Goal: Task Accomplishment & Management: Manage account settings

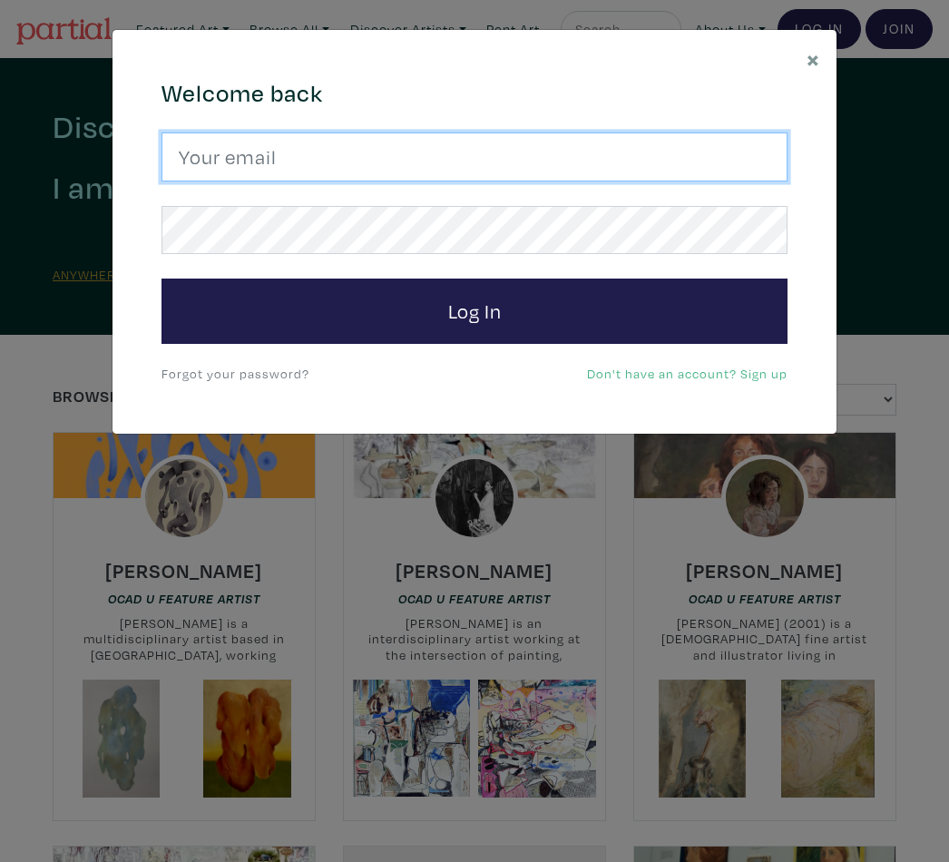
click at [410, 143] on input "email" at bounding box center [475, 157] width 626 height 49
type input "elenagor@yahoo.com"
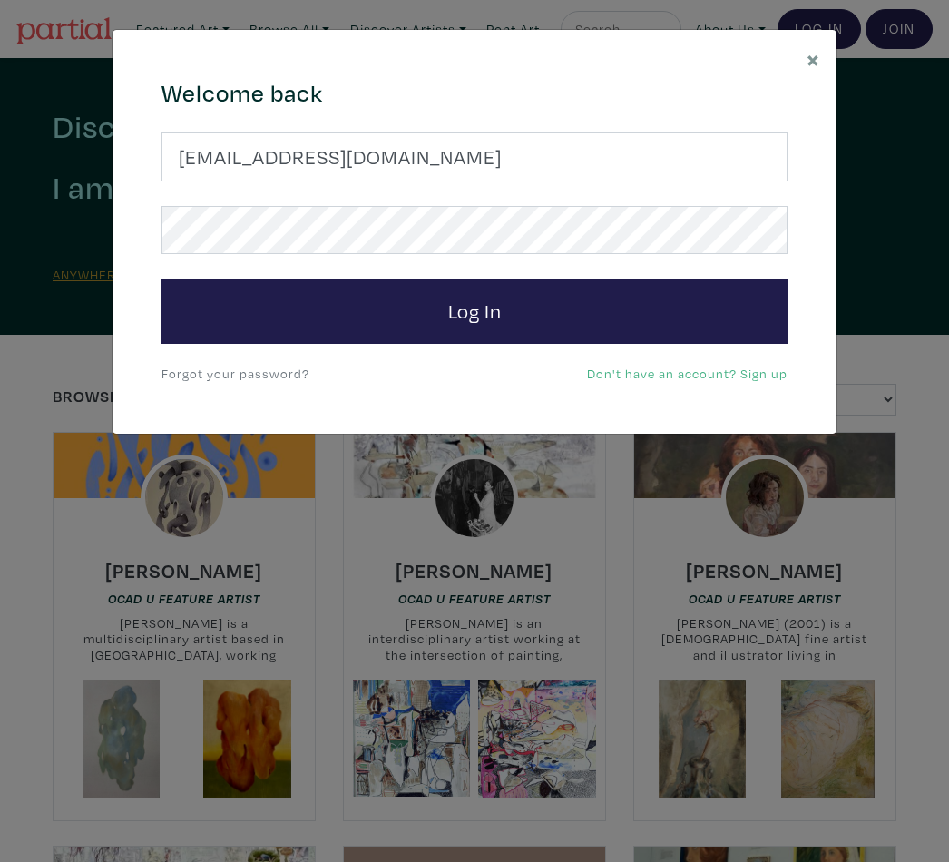
click at [474, 310] on button "Log In" at bounding box center [475, 311] width 626 height 65
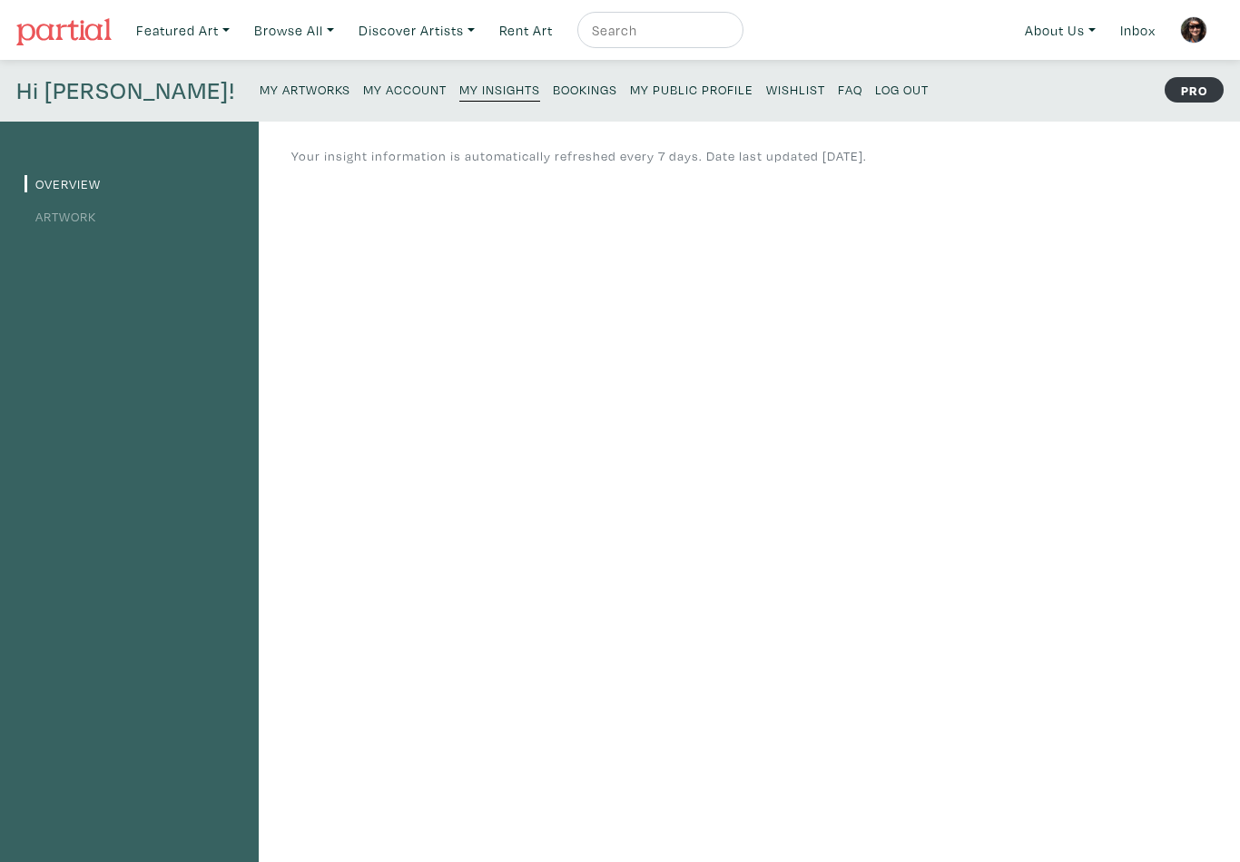
click at [949, 31] on img at bounding box center [1193, 29] width 27 height 27
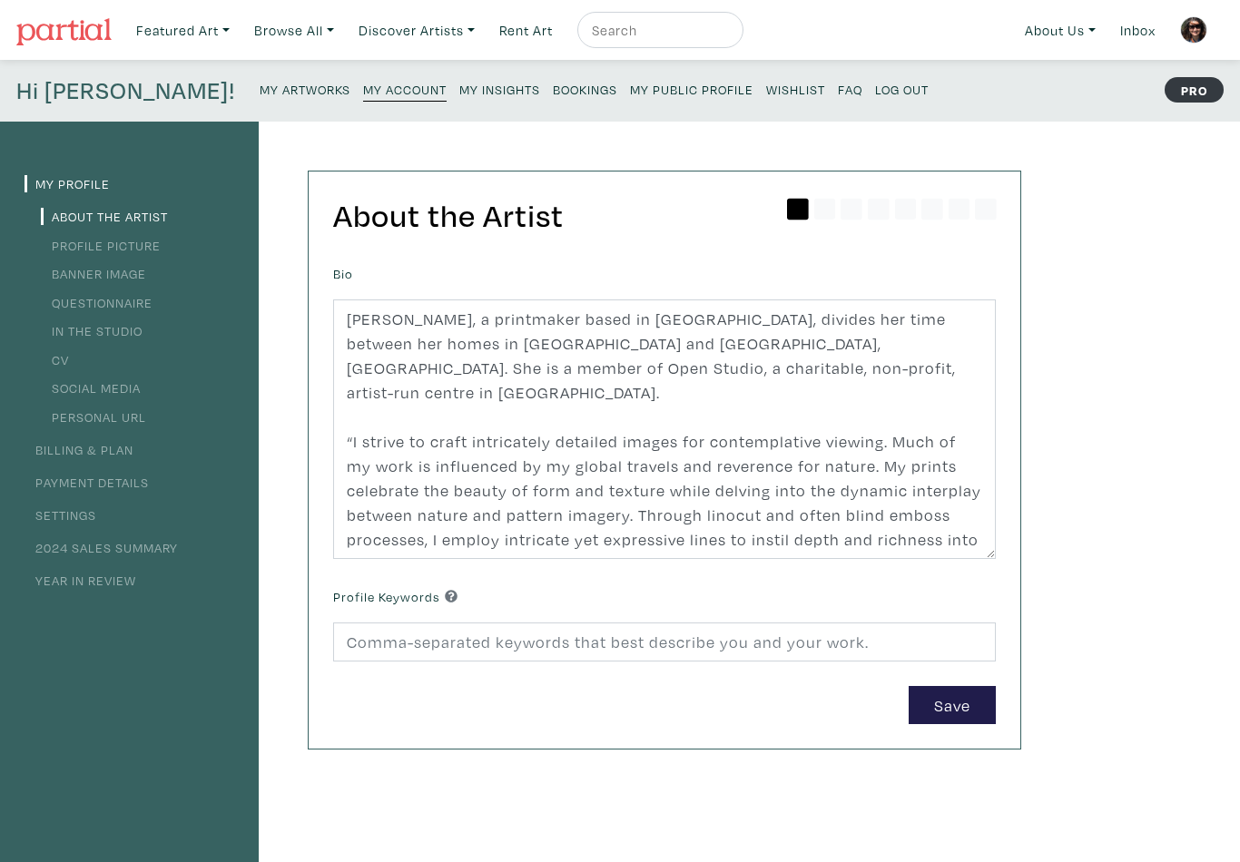
click at [73, 520] on link "Settings" at bounding box center [61, 515] width 72 height 17
click at [76, 487] on link "Payment Details" at bounding box center [87, 482] width 124 height 17
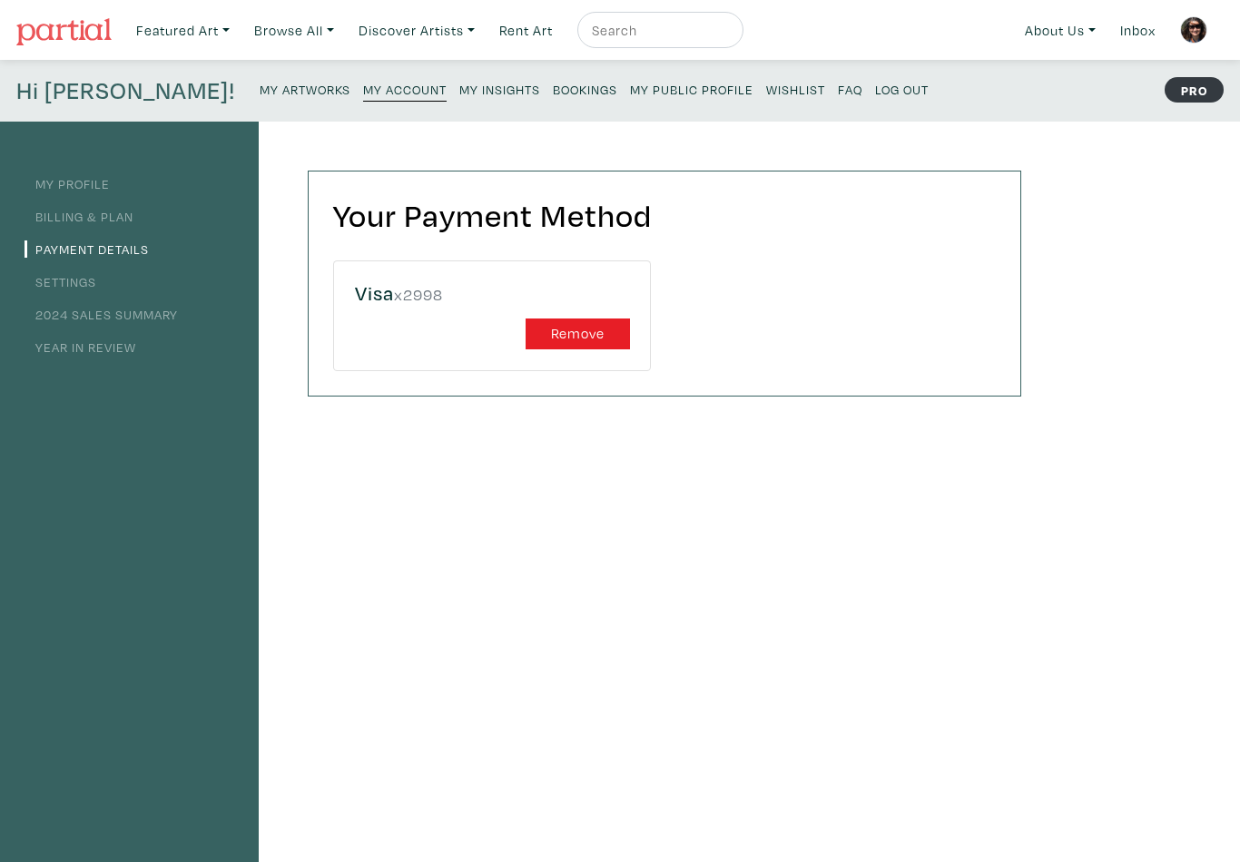
click at [573, 333] on button "Remove" at bounding box center [578, 335] width 104 height 32
